Goal: Check status: Check status

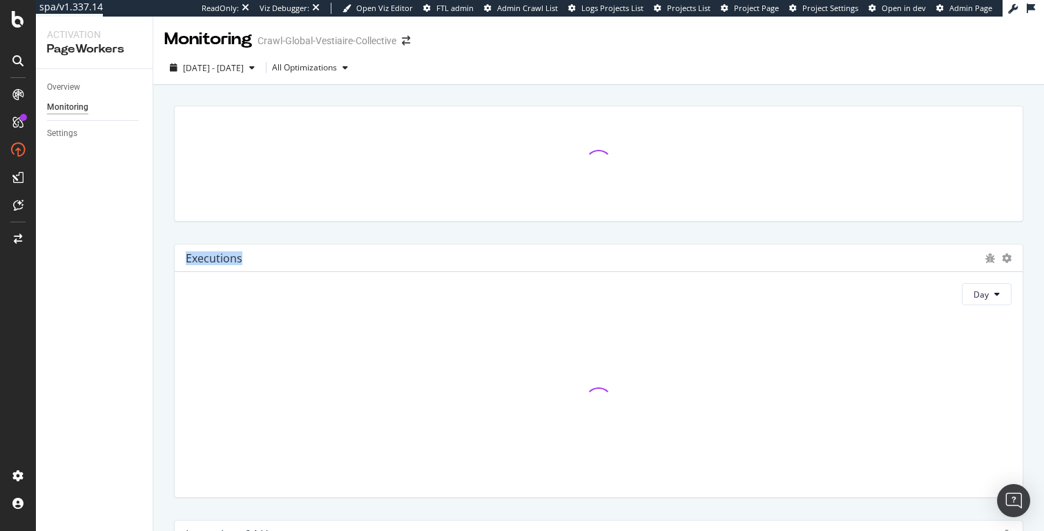
drag, startPoint x: 186, startPoint y: 260, endPoint x: 267, endPoint y: 259, distance: 80.8
click at [267, 259] on div "Executions" at bounding box center [582, 258] width 793 height 14
drag, startPoint x: 166, startPoint y: 41, endPoint x: 251, endPoint y: 40, distance: 84.9
click at [251, 40] on div "Monitoring" at bounding box center [208, 39] width 88 height 23
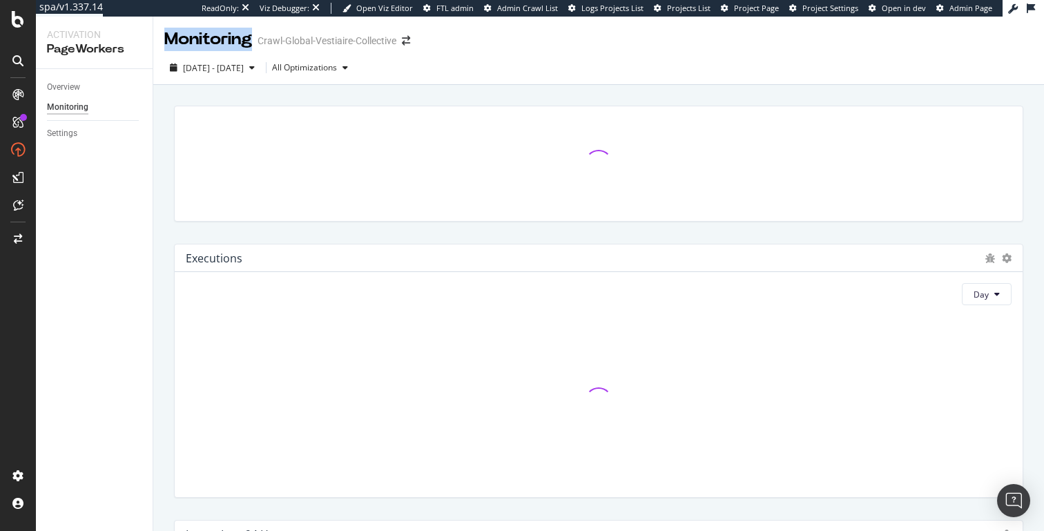
click at [251, 40] on div "Monitoring" at bounding box center [208, 39] width 88 height 23
drag, startPoint x: 261, startPoint y: 40, endPoint x: 382, endPoint y: 35, distance: 120.9
click at [382, 35] on div "Crawl-Global-Vestiaire-Collective" at bounding box center [327, 41] width 139 height 14
drag, startPoint x: 261, startPoint y: 41, endPoint x: 389, endPoint y: 39, distance: 128.4
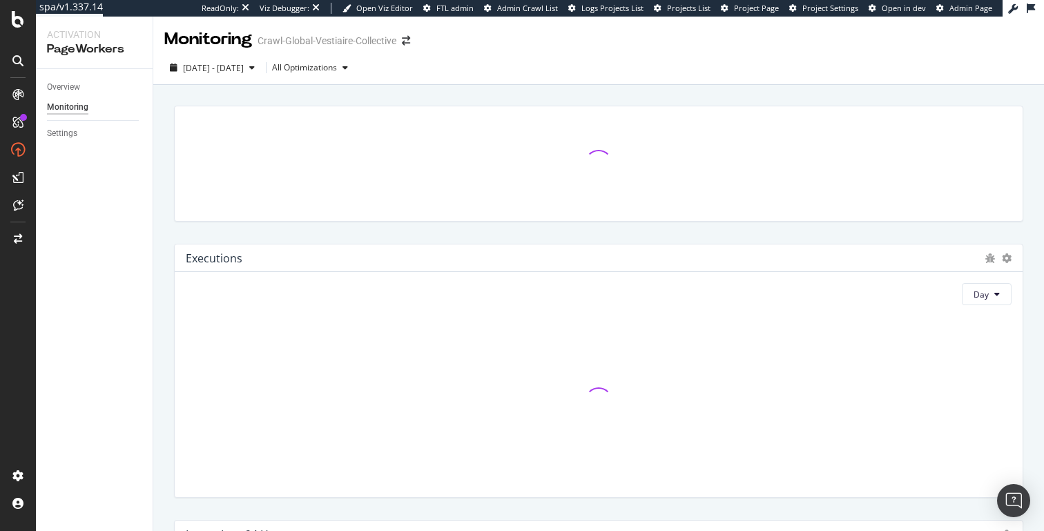
click at [389, 39] on div "Crawl-Global-Vestiaire-Collective" at bounding box center [327, 41] width 139 height 14
drag, startPoint x: 395, startPoint y: 41, endPoint x: 261, endPoint y: 39, distance: 134.0
click at [261, 39] on div "Crawl-Global-Vestiaire-Collective" at bounding box center [327, 41] width 139 height 14
